Goal: Transaction & Acquisition: Book appointment/travel/reservation

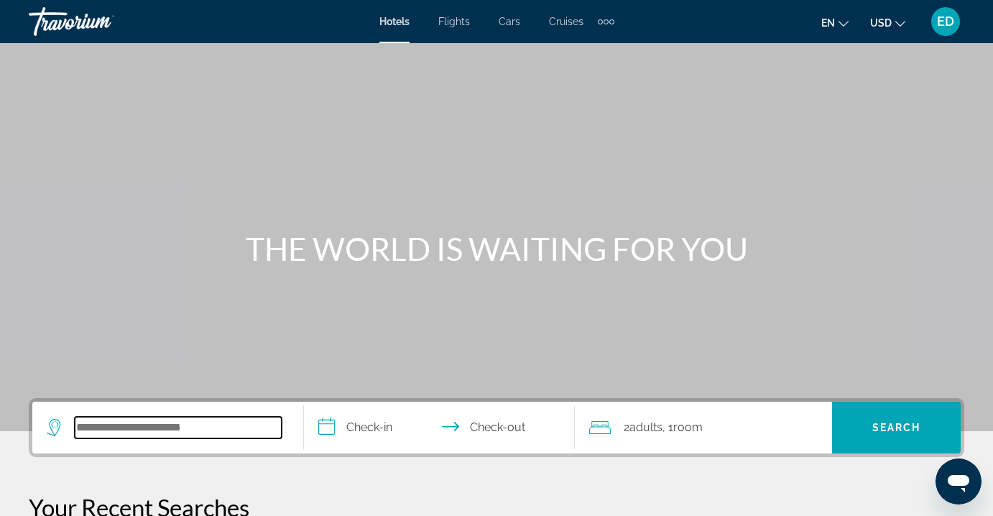
click at [155, 425] on input "Search hotel destination" at bounding box center [178, 428] width 207 height 22
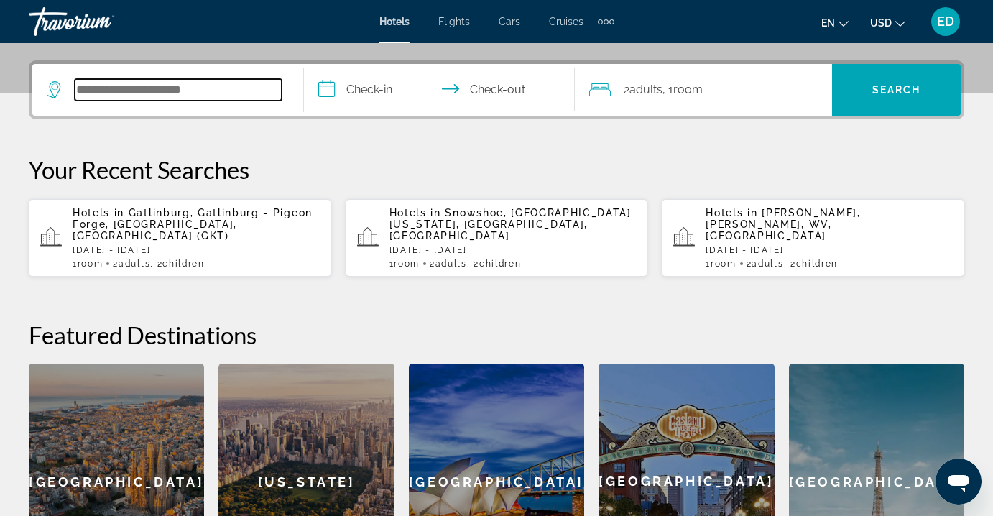
scroll to position [352, 0]
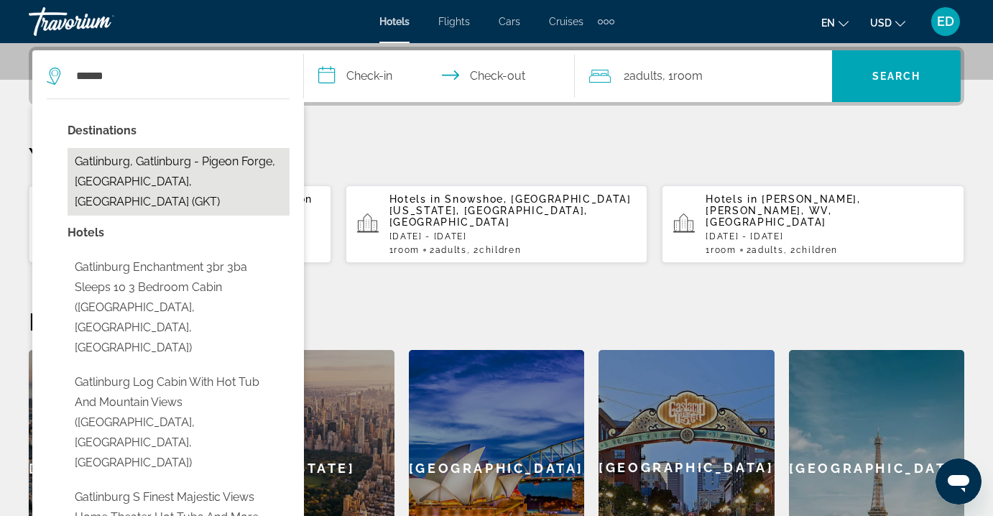
click at [118, 170] on button "Gatlinburg, Gatlinburg - Pigeon Forge, [GEOGRAPHIC_DATA], [GEOGRAPHIC_DATA] (GK…" at bounding box center [179, 182] width 222 height 68
type input "**********"
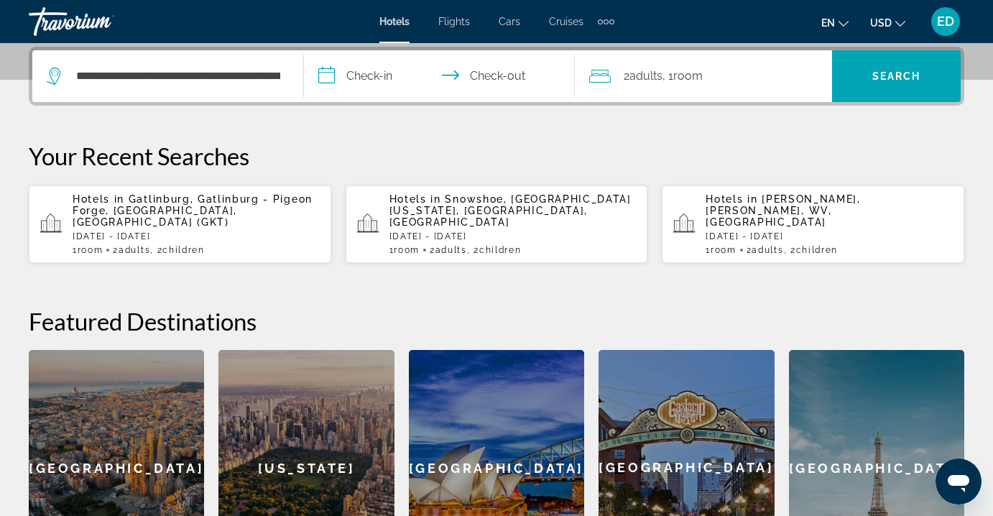
click at [352, 78] on input "**********" at bounding box center [442, 78] width 277 height 56
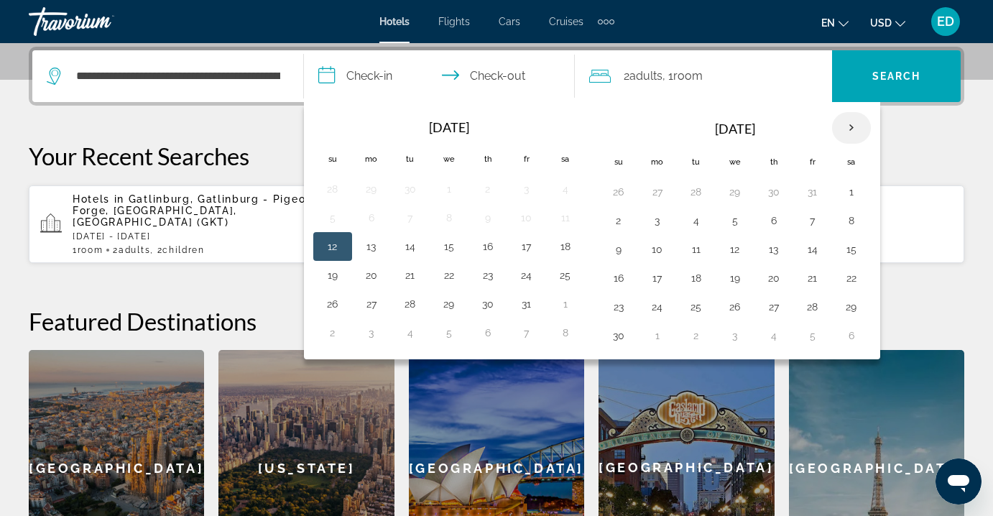
click at [856, 125] on th "Next month" at bounding box center [851, 128] width 39 height 32
click at [856, 124] on th "Next month" at bounding box center [851, 128] width 39 height 32
click at [780, 190] on button "1" at bounding box center [774, 192] width 23 height 20
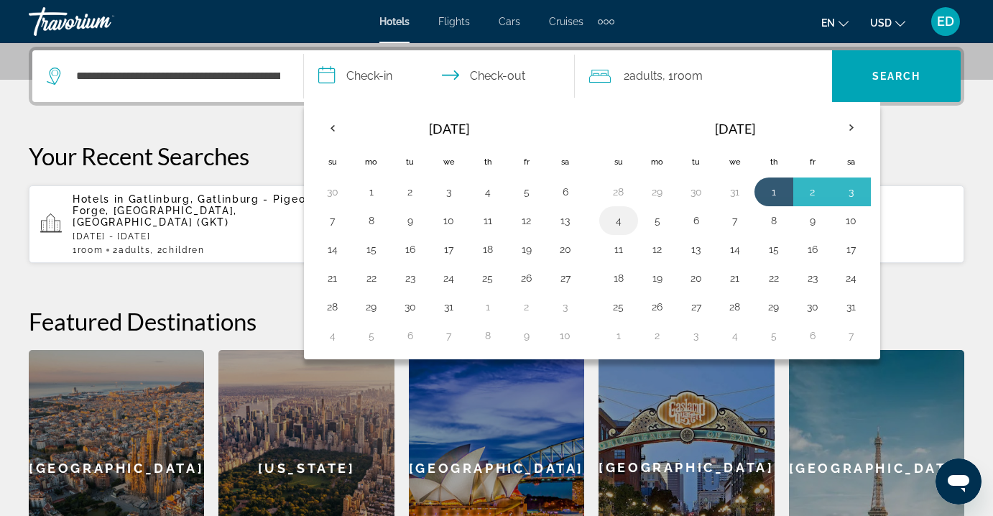
click at [619, 214] on button "4" at bounding box center [618, 221] width 23 height 20
type input "**********"
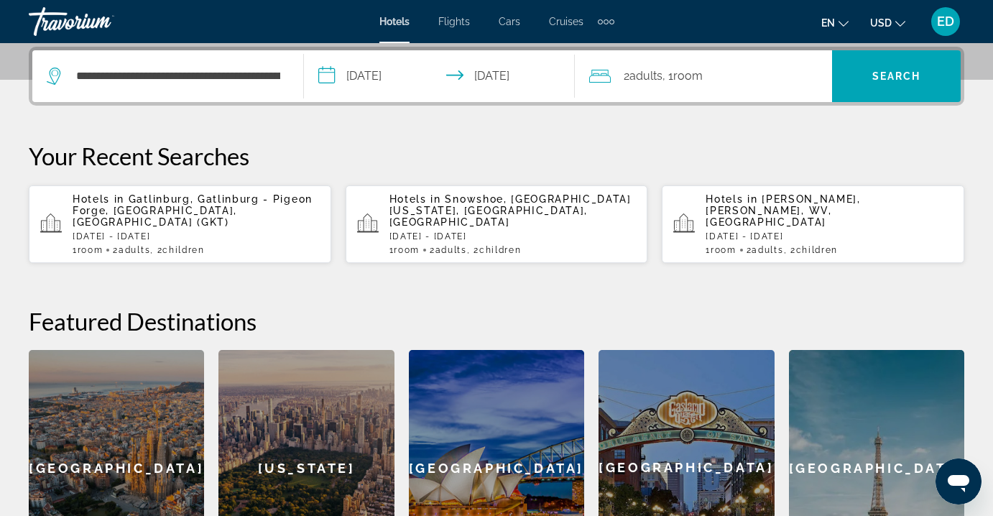
click at [703, 78] on span "Room" at bounding box center [688, 76] width 29 height 14
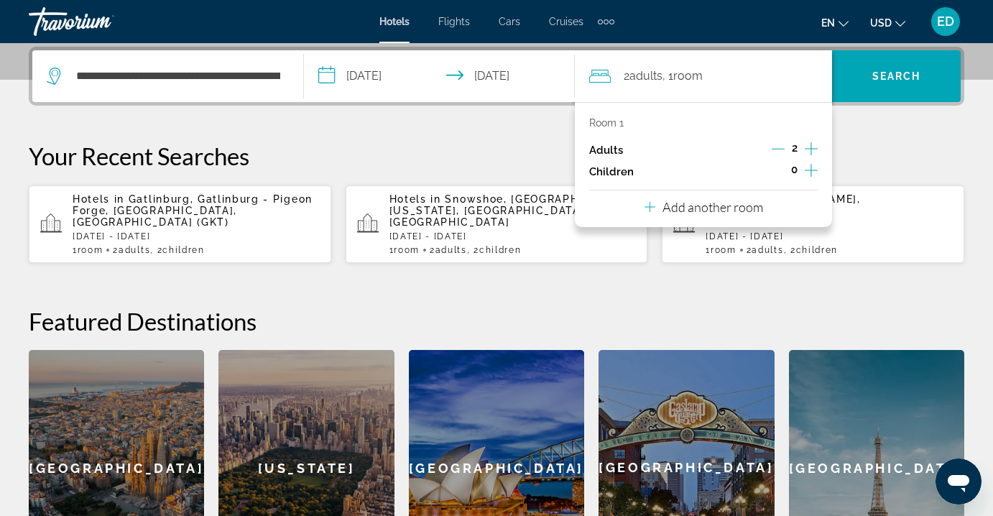
click at [813, 167] on icon "Increment children" at bounding box center [811, 170] width 13 height 17
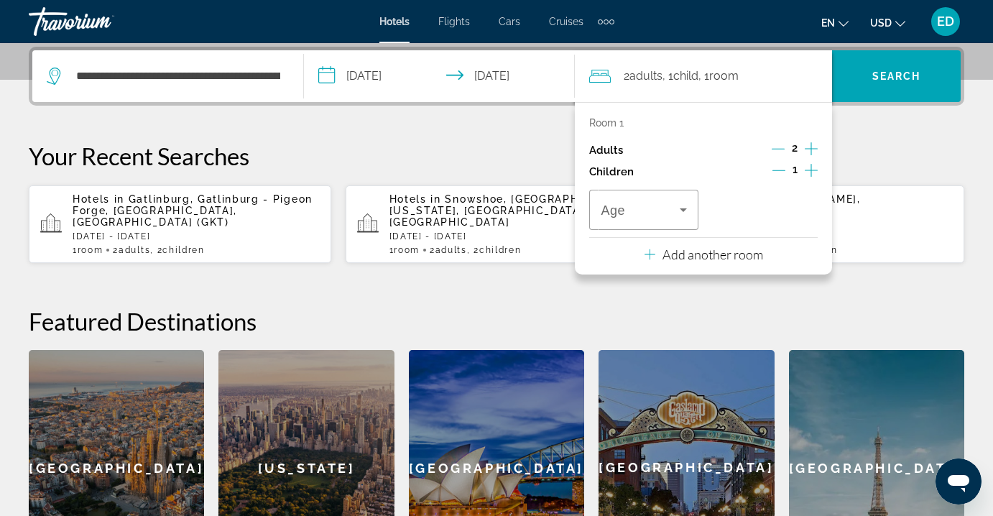
click at [813, 167] on icon "Increment children" at bounding box center [811, 170] width 13 height 17
click at [801, 221] on div "Travelers: 2 adults, 2 children" at bounding box center [764, 210] width 86 height 40
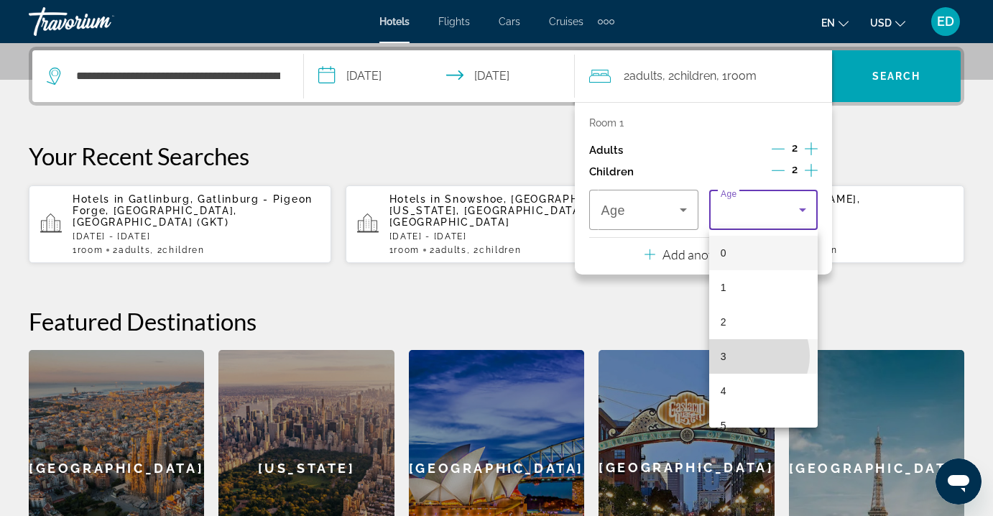
click at [748, 356] on mat-option "3" at bounding box center [763, 356] width 109 height 35
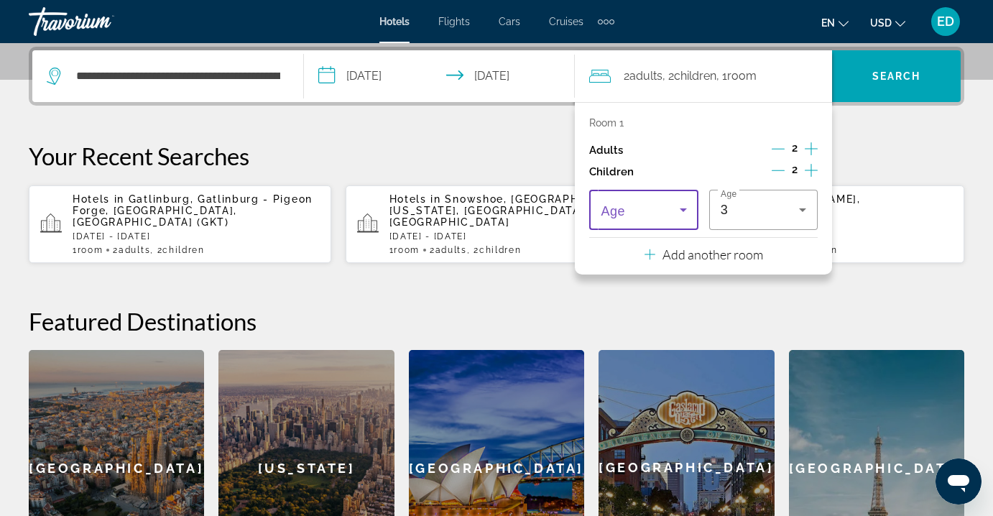
click at [655, 215] on span "Travelers: 2 adults, 2 children" at bounding box center [640, 209] width 78 height 17
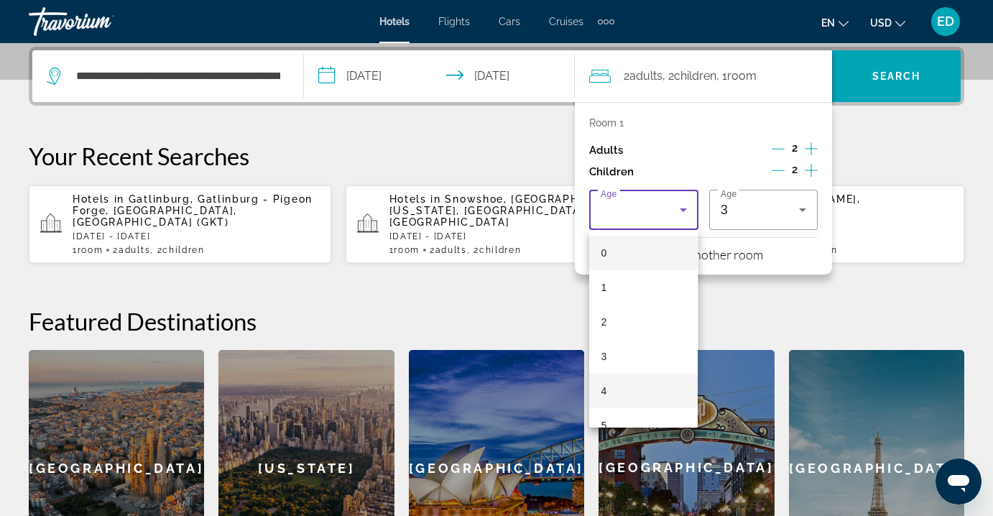
click at [647, 395] on mat-option "4" at bounding box center [643, 391] width 109 height 35
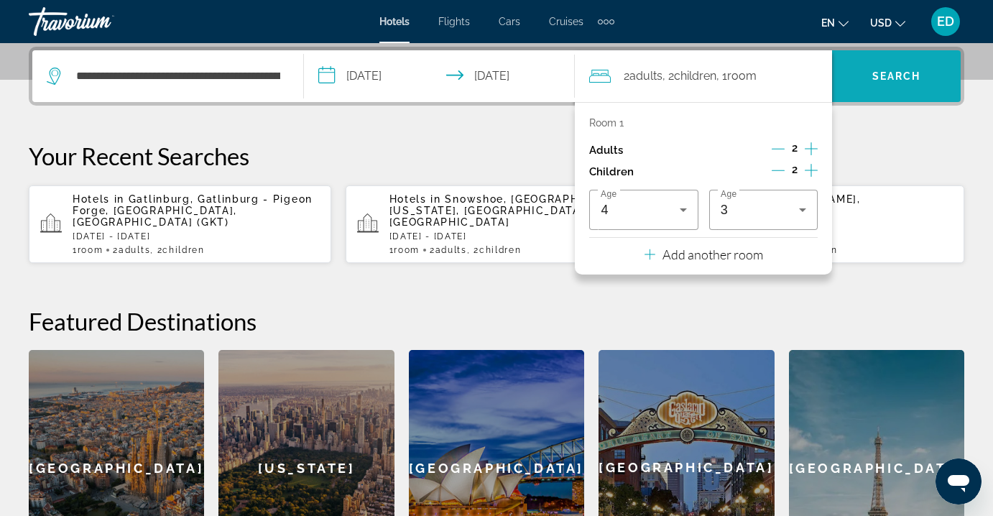
click at [924, 87] on span "Search" at bounding box center [896, 76] width 129 height 35
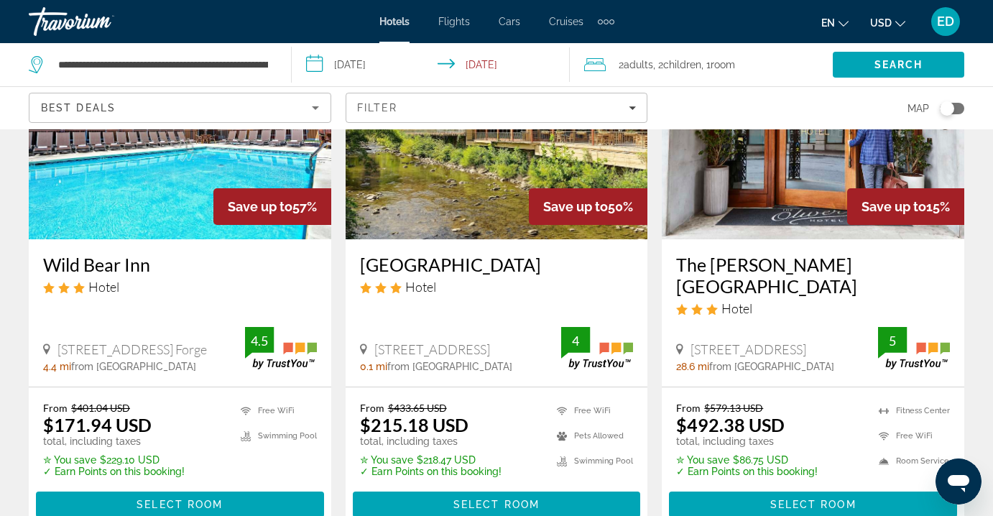
scroll to position [173, 0]
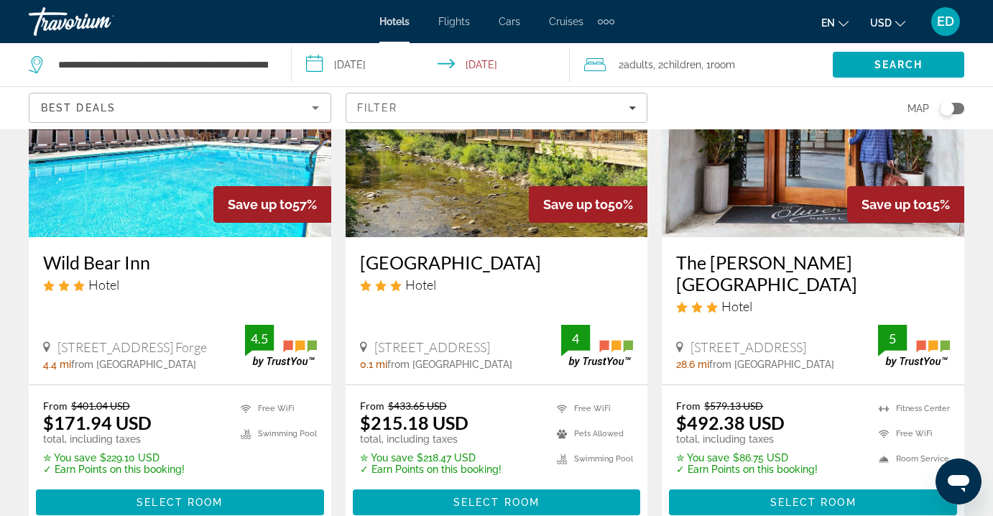
click at [472, 201] on img "Main content" at bounding box center [497, 122] width 303 height 230
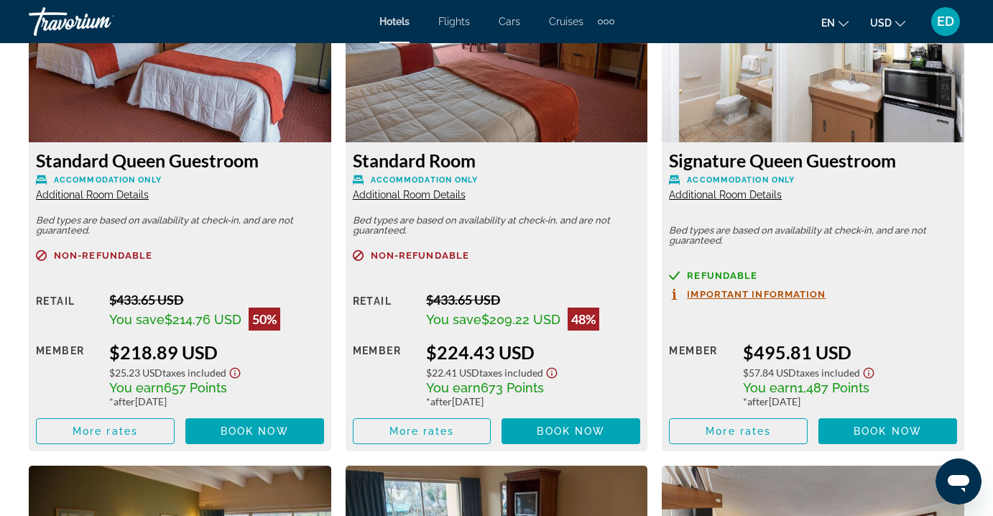
scroll to position [2310, 0]
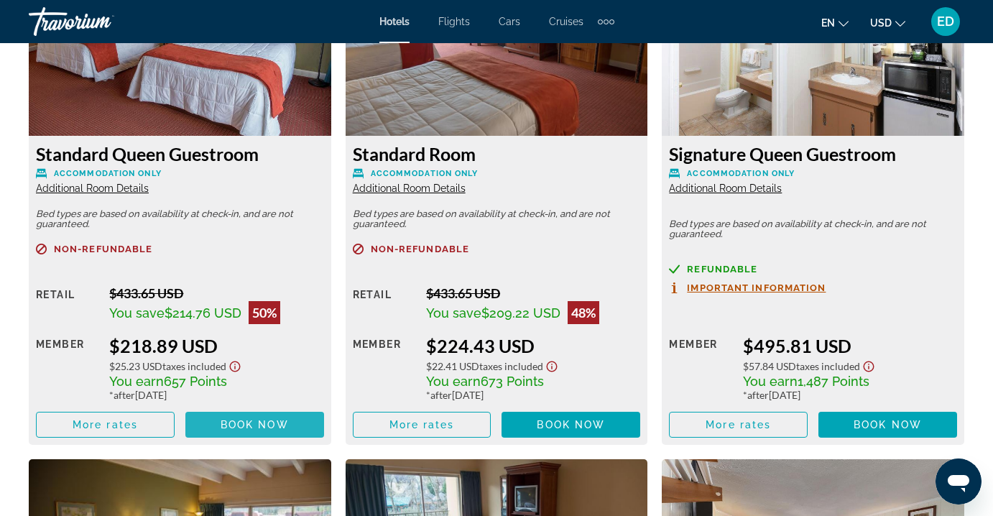
click at [270, 425] on span "Book now" at bounding box center [255, 425] width 68 height 12
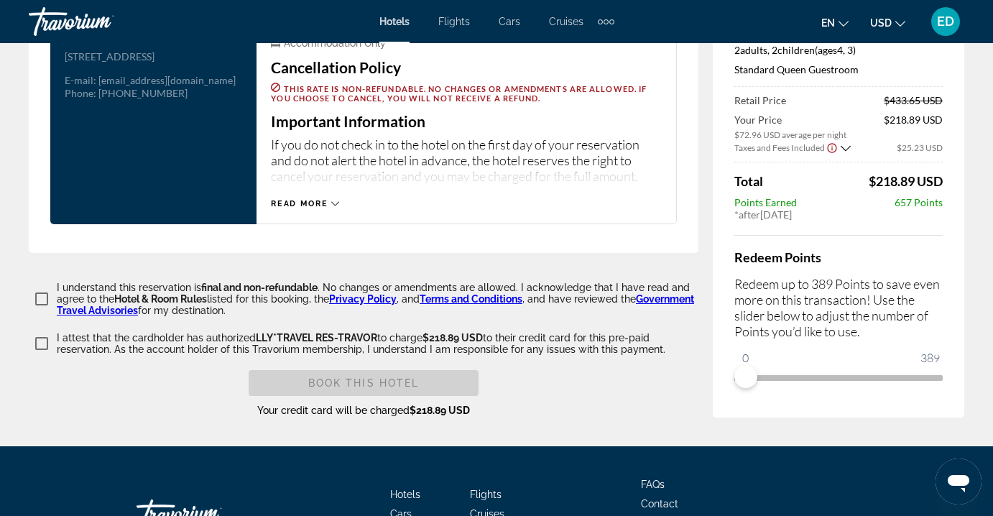
scroll to position [2217, 0]
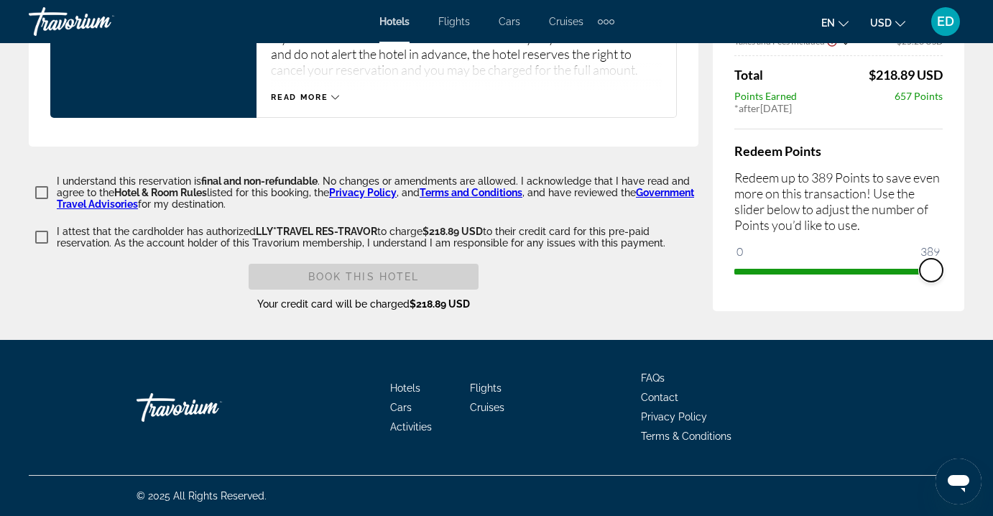
drag, startPoint x: 741, startPoint y: 275, endPoint x: 959, endPoint y: 287, distance: 218.2
click at [959, 287] on div "Price Summary River Terrace Resort & Convention Center Jan 1, 2026 - Jan 4, 202…" at bounding box center [839, 72] width 252 height 477
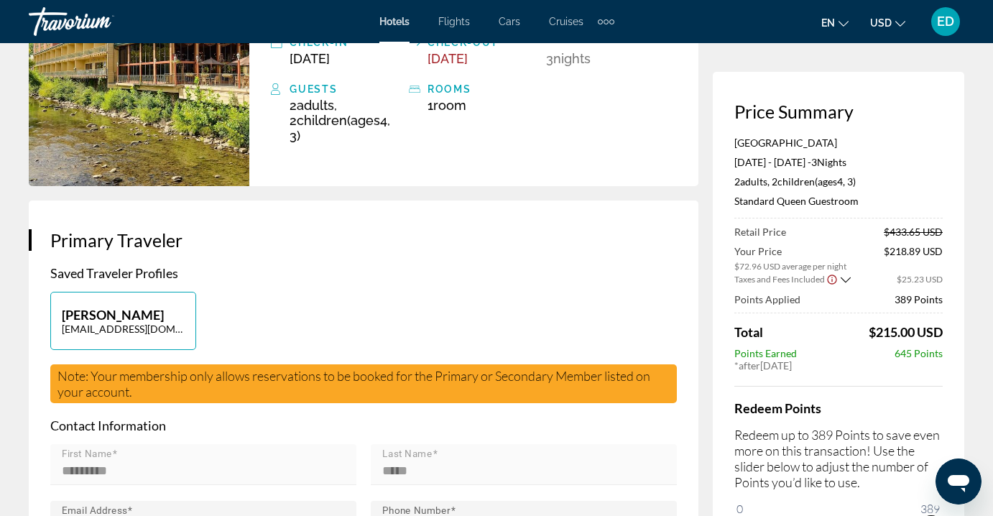
scroll to position [0, 0]
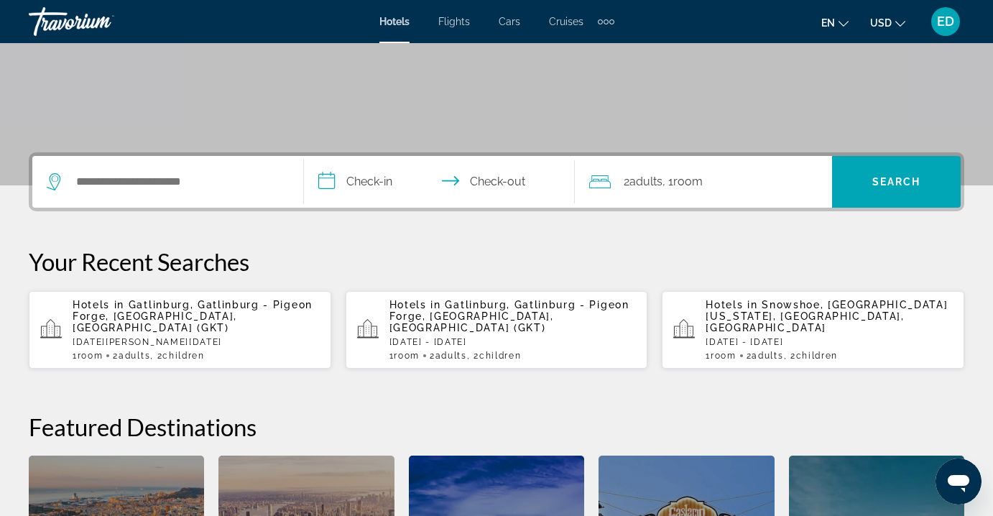
scroll to position [268, 0]
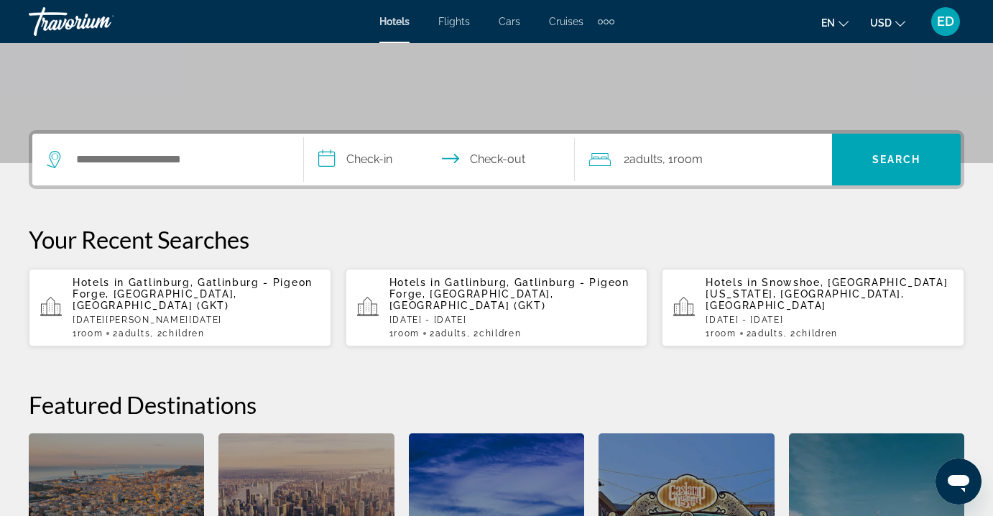
click at [226, 294] on span "Gatlinburg, Gatlinburg - Pigeon Forge, [GEOGRAPHIC_DATA], [GEOGRAPHIC_DATA] (GK…" at bounding box center [193, 294] width 240 height 35
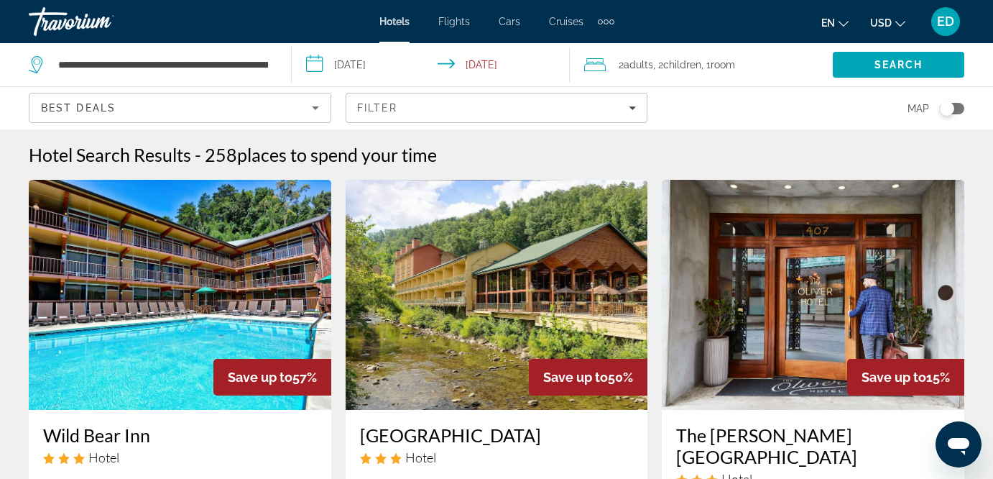
click at [477, 323] on img "Main content" at bounding box center [497, 295] width 303 height 230
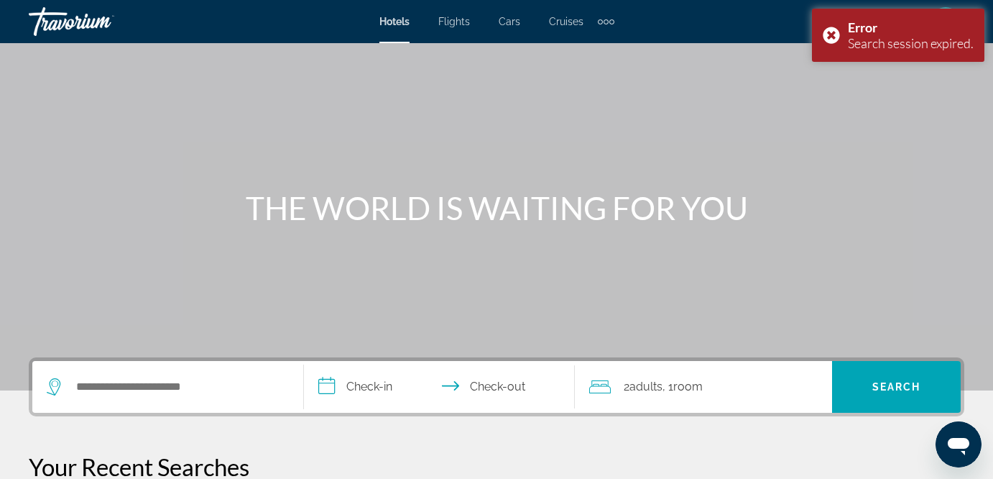
scroll to position [255, 0]
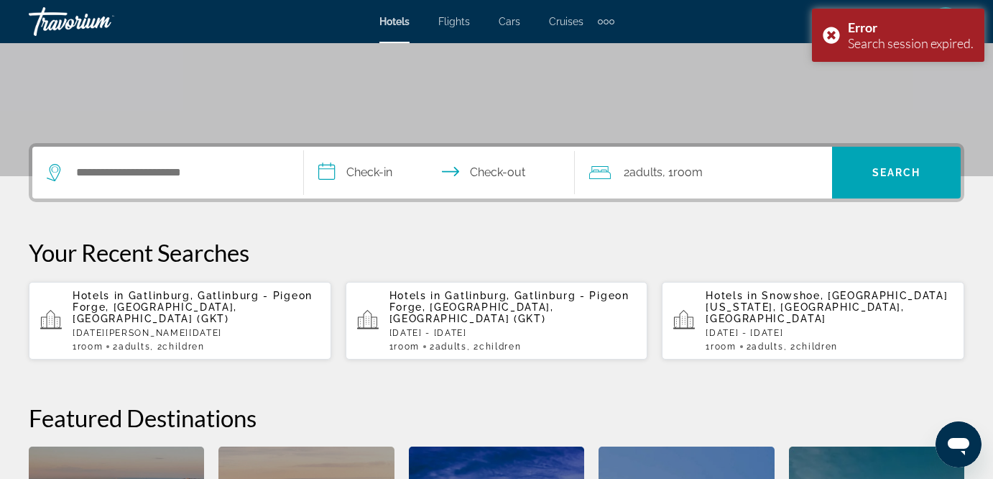
click at [203, 328] on p "[DATE][PERSON_NAME][DATE]" at bounding box center [196, 333] width 247 height 10
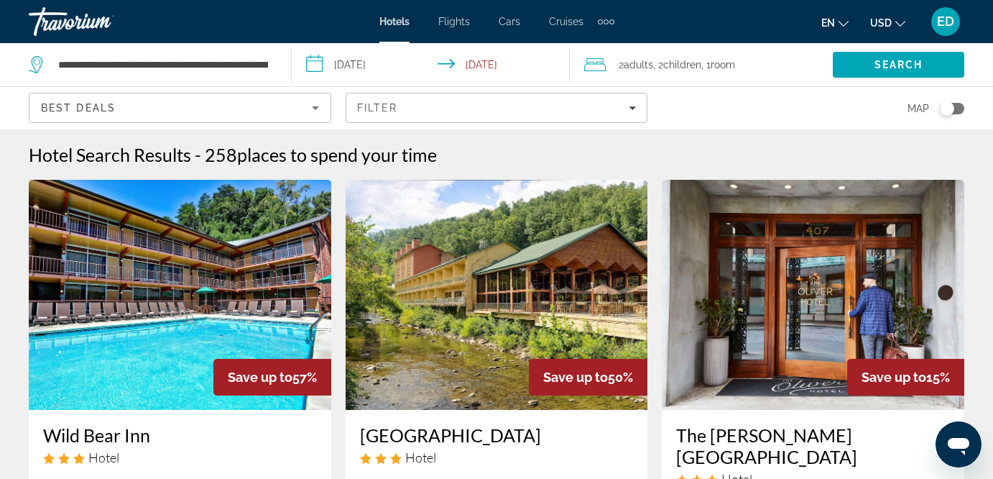
click at [445, 278] on img "Main content" at bounding box center [497, 295] width 303 height 230
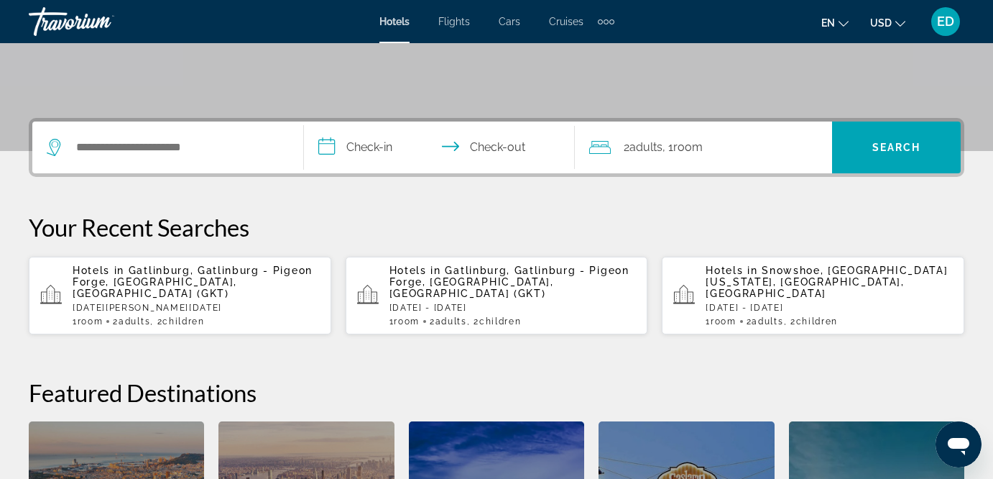
scroll to position [283, 0]
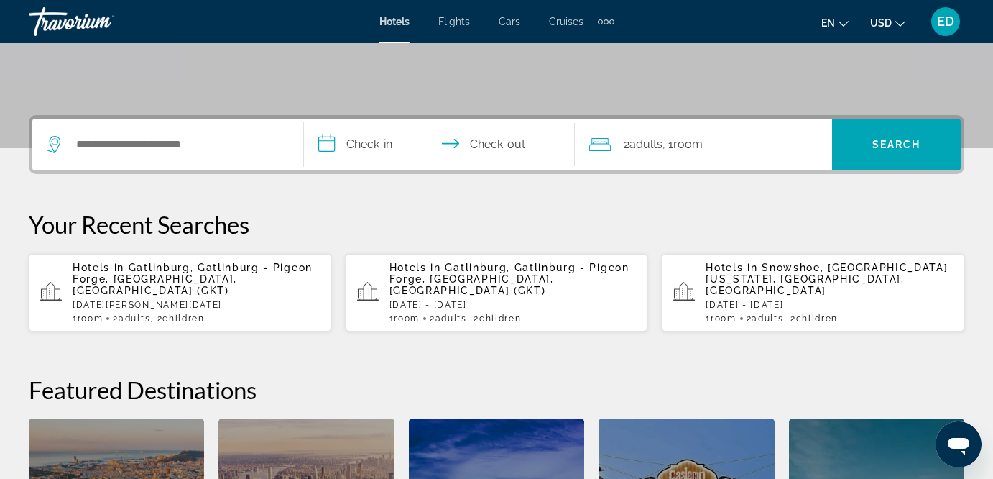
click at [134, 277] on span "Gatlinburg, Gatlinburg - Pigeon Forge, [GEOGRAPHIC_DATA], [GEOGRAPHIC_DATA] (GK…" at bounding box center [193, 279] width 240 height 35
